Goal: Task Accomplishment & Management: Manage account settings

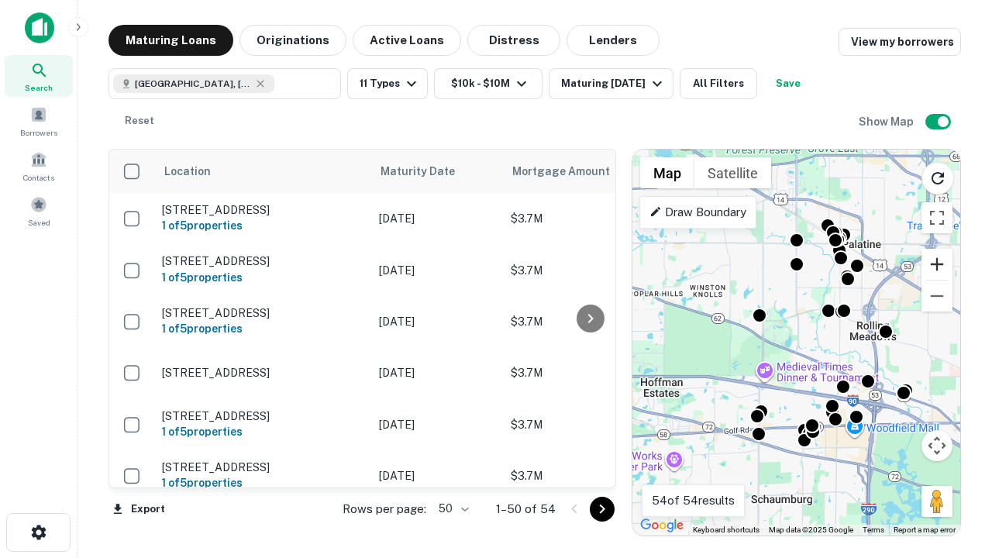
click at [937, 264] on button "Zoom in" at bounding box center [937, 264] width 31 height 31
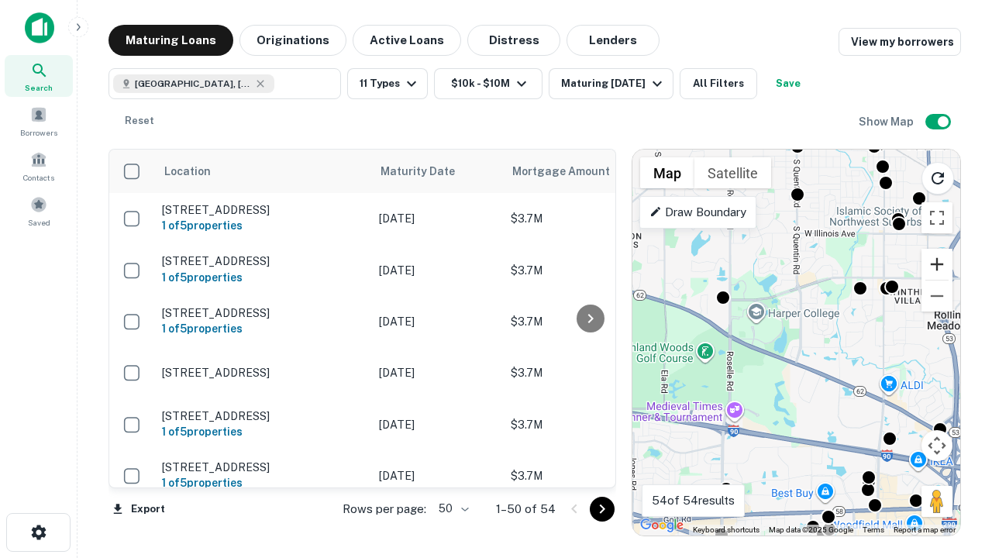
click at [937, 264] on button "Zoom in" at bounding box center [937, 264] width 31 height 31
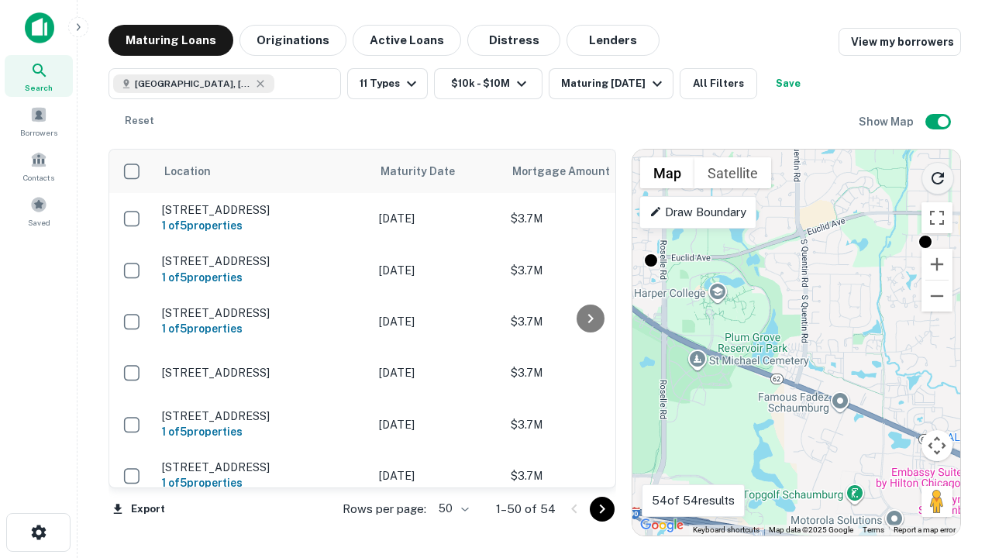
click at [938, 175] on icon "Reload search area" at bounding box center [938, 178] width 19 height 19
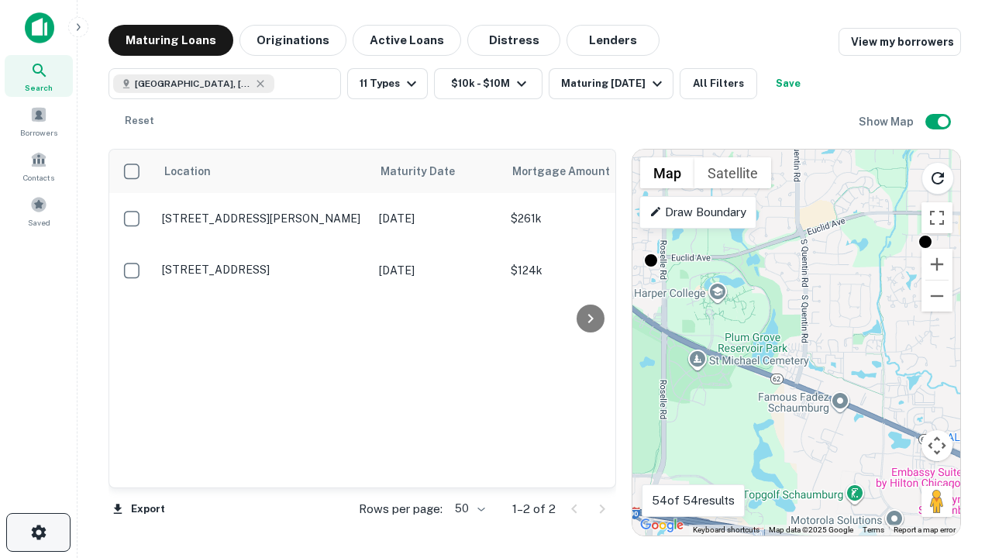
click at [38, 533] on icon "button" at bounding box center [38, 532] width 19 height 19
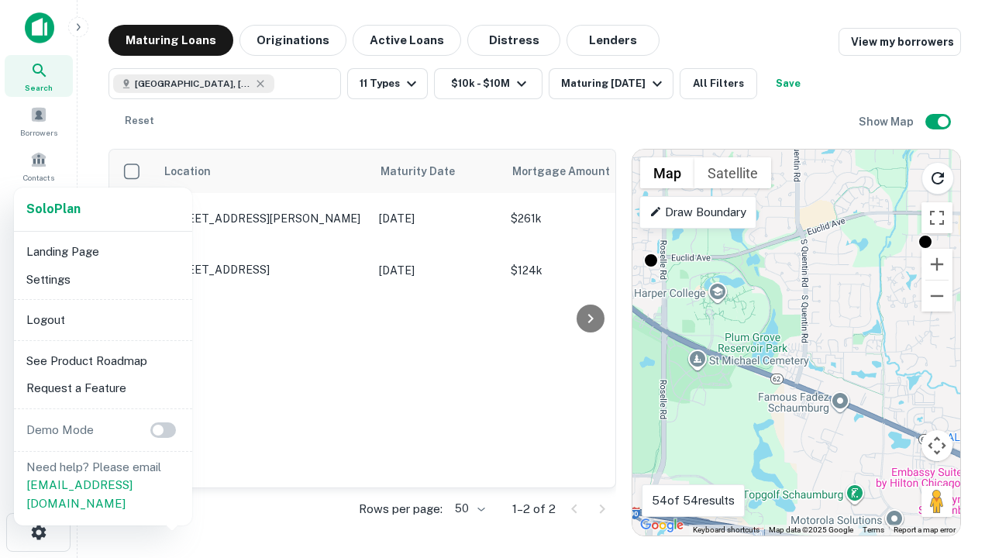
click at [102, 319] on li "Logout" at bounding box center [103, 320] width 166 height 28
